Goal: Information Seeking & Learning: Learn about a topic

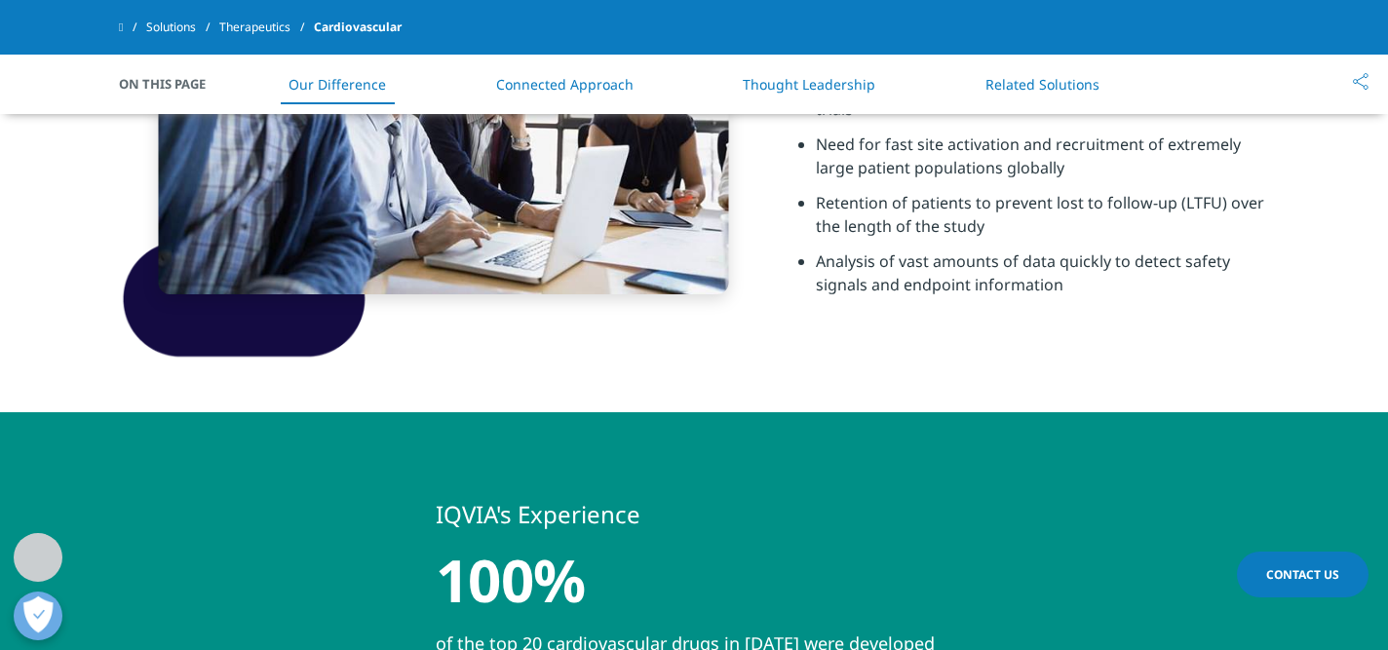
scroll to position [815, 0]
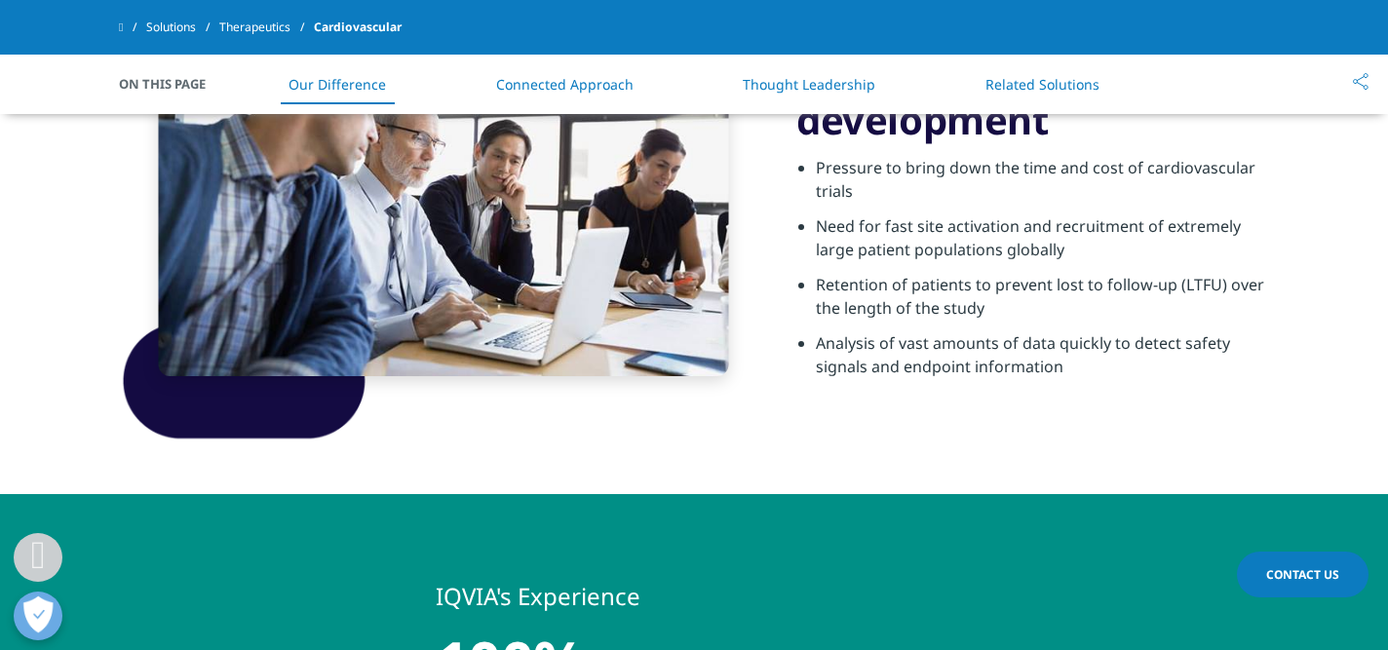
click at [816, 90] on link "Thought Leadership" at bounding box center [809, 84] width 133 height 19
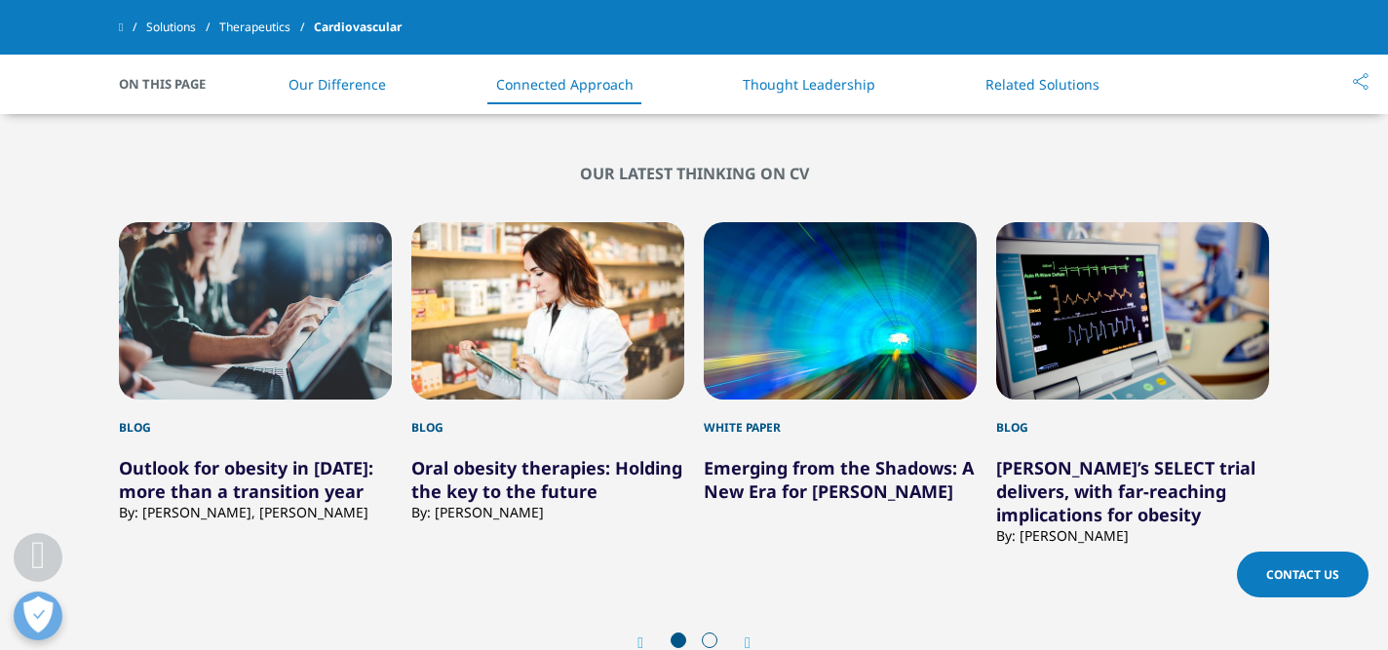
scroll to position [3690, 0]
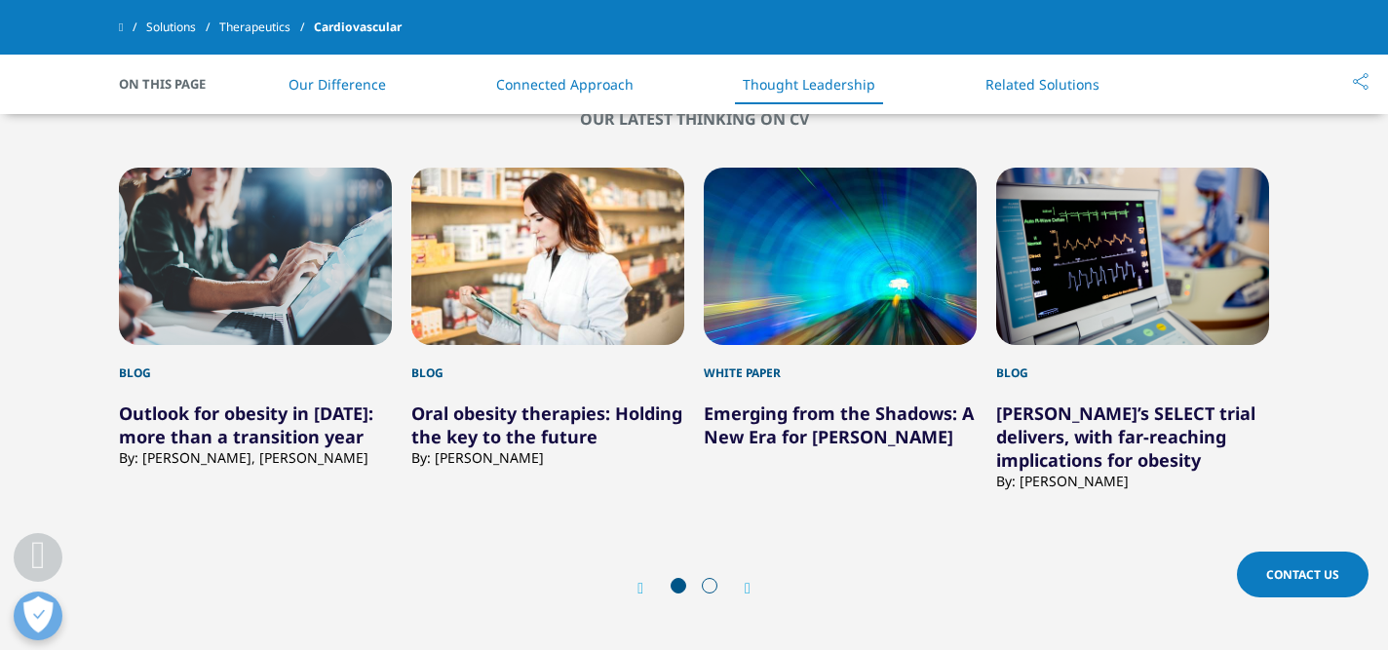
click at [126, 37] on link at bounding box center [132, 27] width 27 height 35
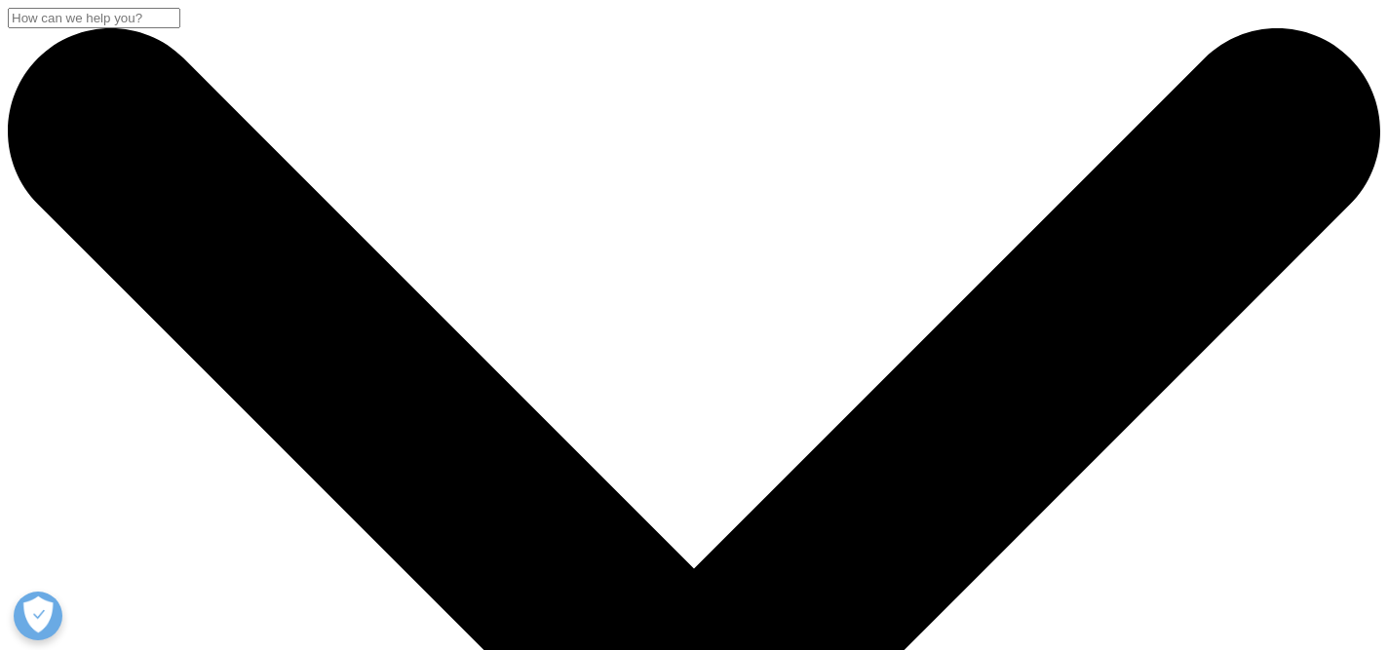
scroll to position [16, 0]
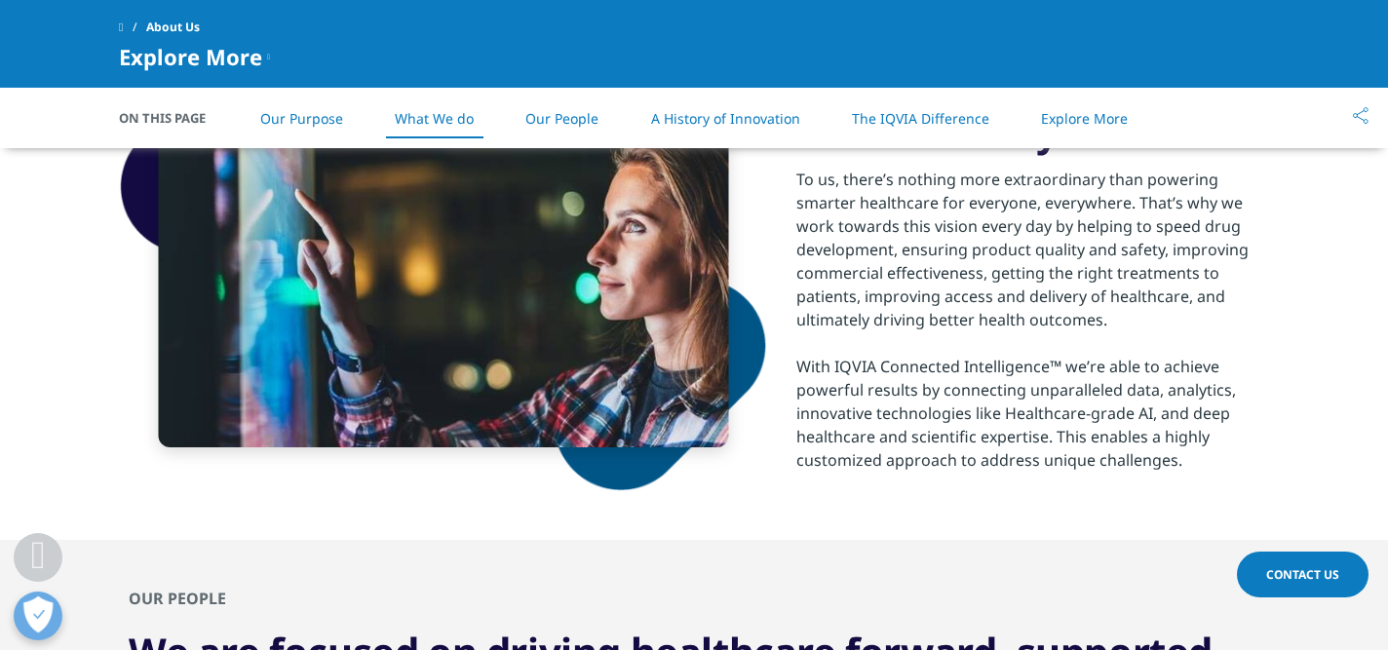
scroll to position [1427, 0]
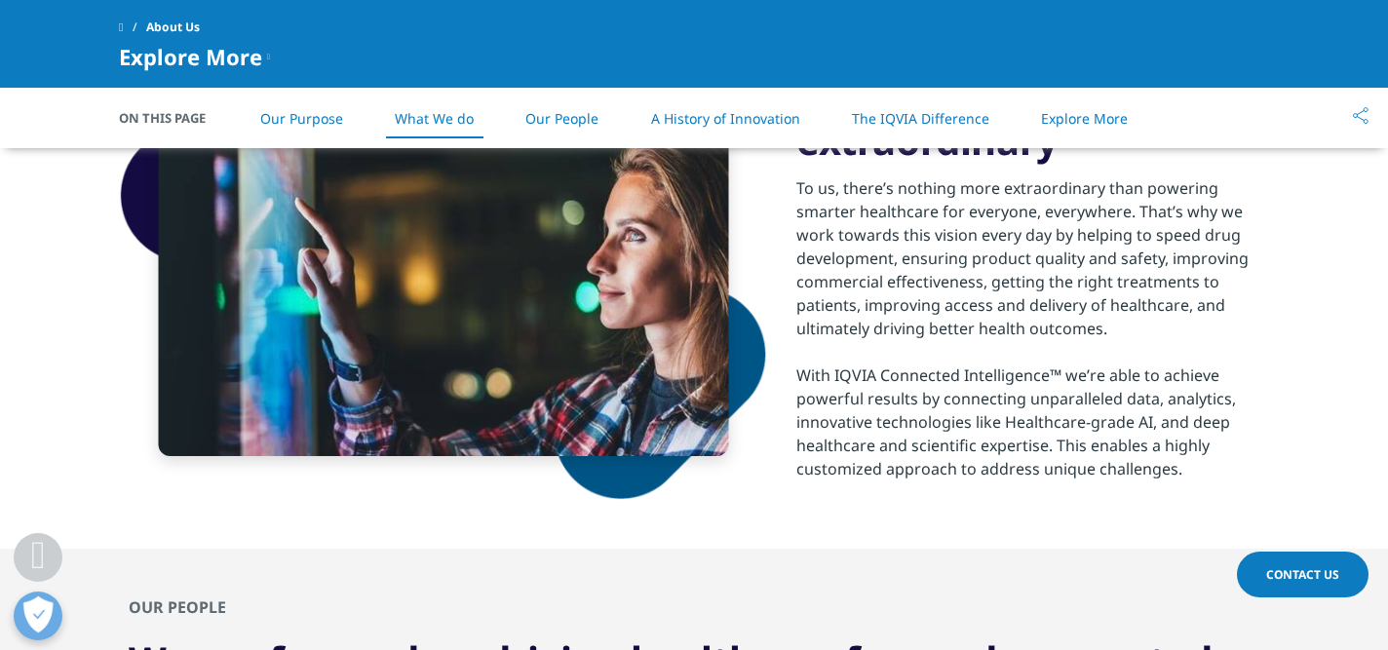
click at [310, 114] on link "Our Purpose" at bounding box center [301, 118] width 83 height 19
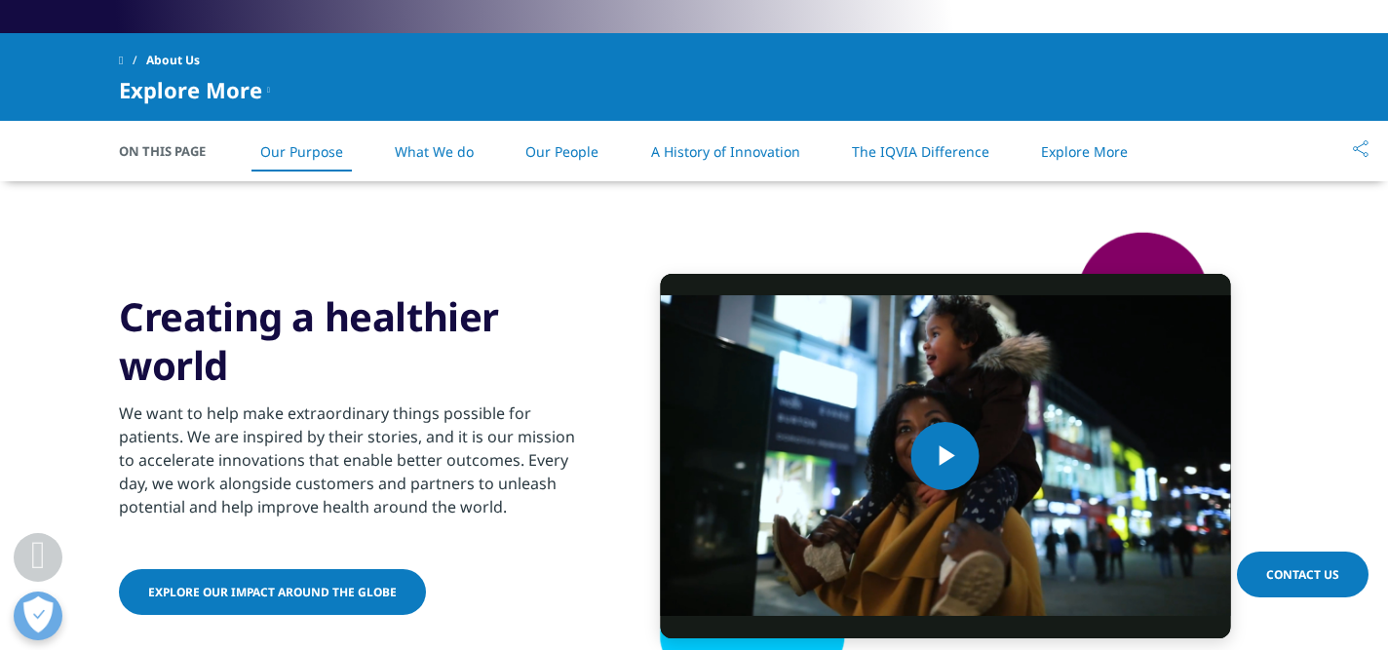
scroll to position [817, 0]
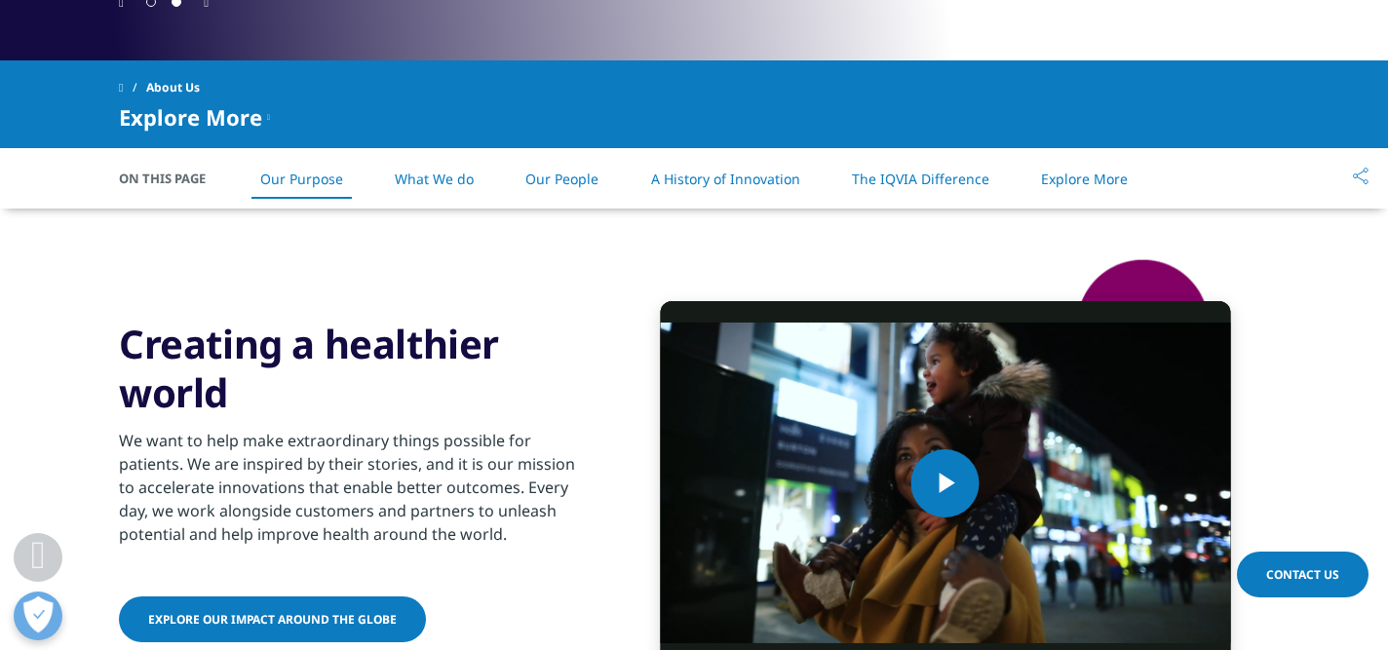
click at [352, 597] on link "Explore our impact around the globe" at bounding box center [272, 620] width 307 height 46
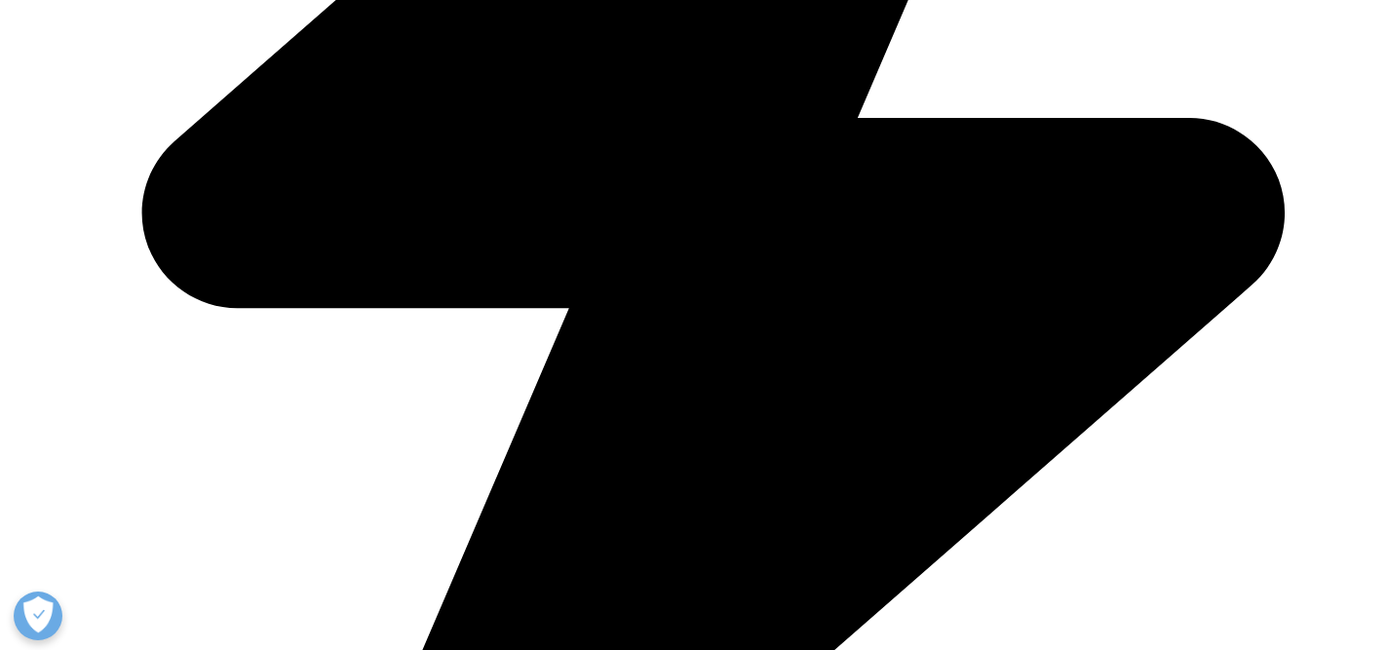
scroll to position [1025, 0]
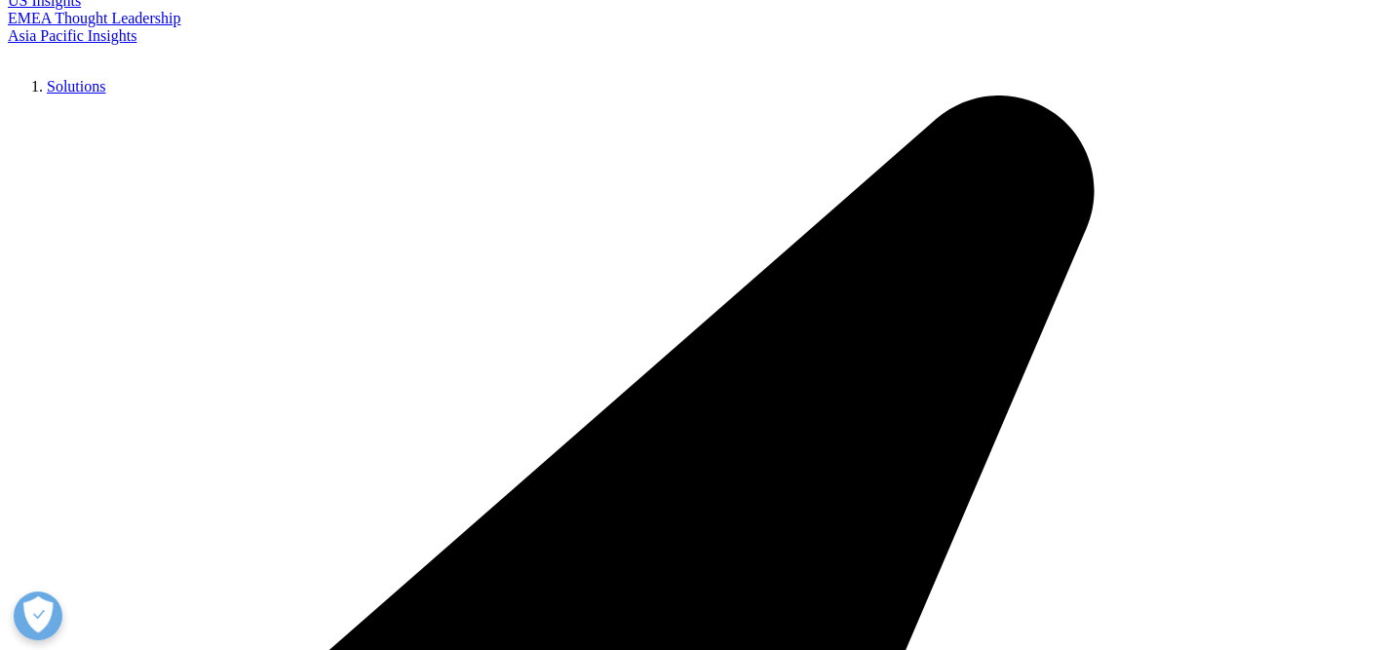
scroll to position [4435, 0]
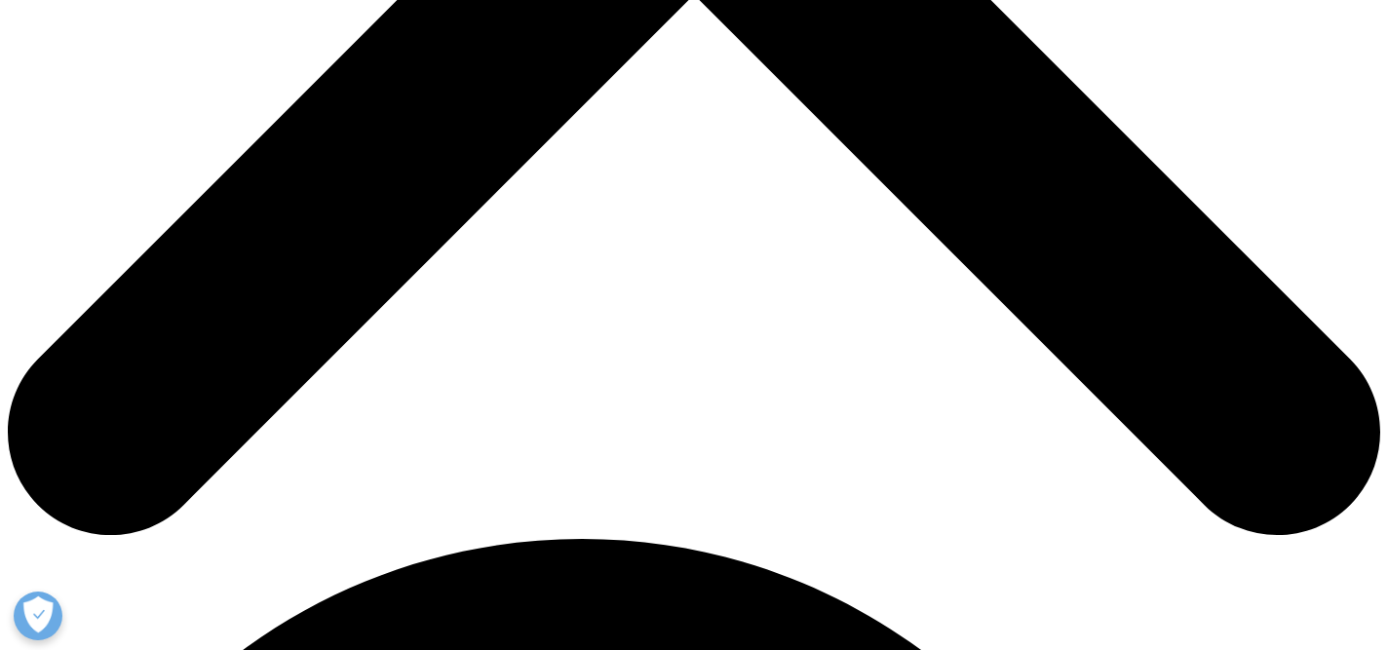
scroll to position [858, 0]
